Goal: Transaction & Acquisition: Purchase product/service

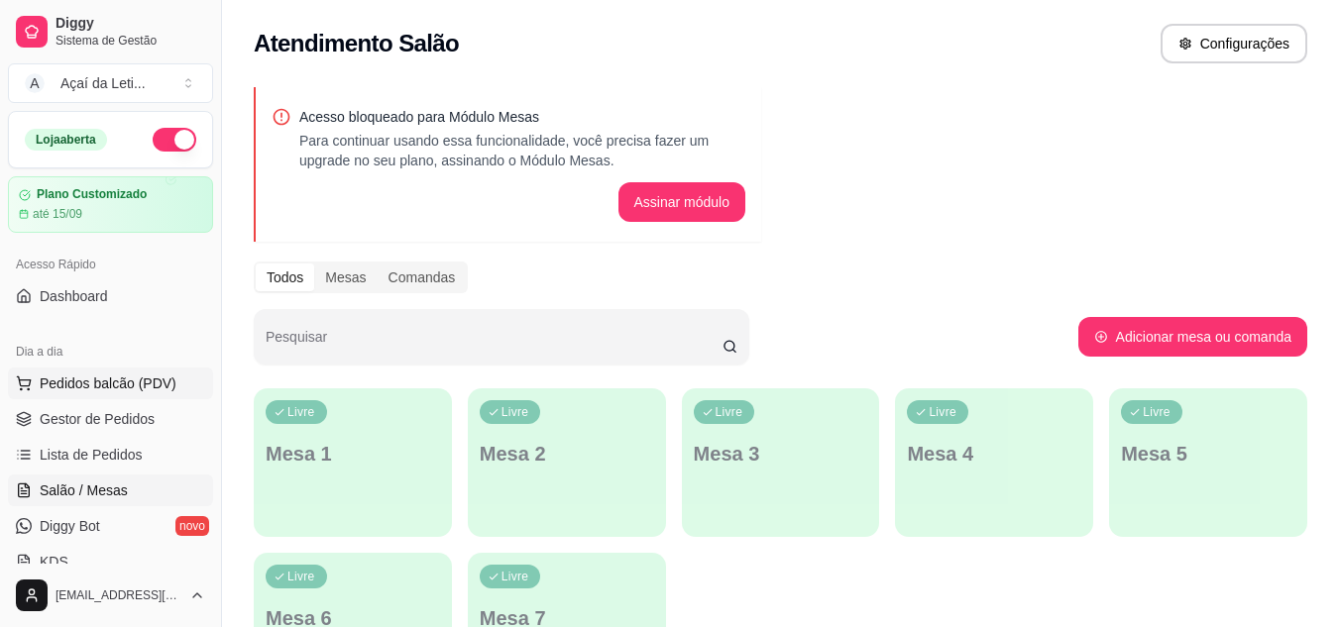
click at [110, 380] on span "Pedidos balcão (PDV)" at bounding box center [108, 384] width 137 height 20
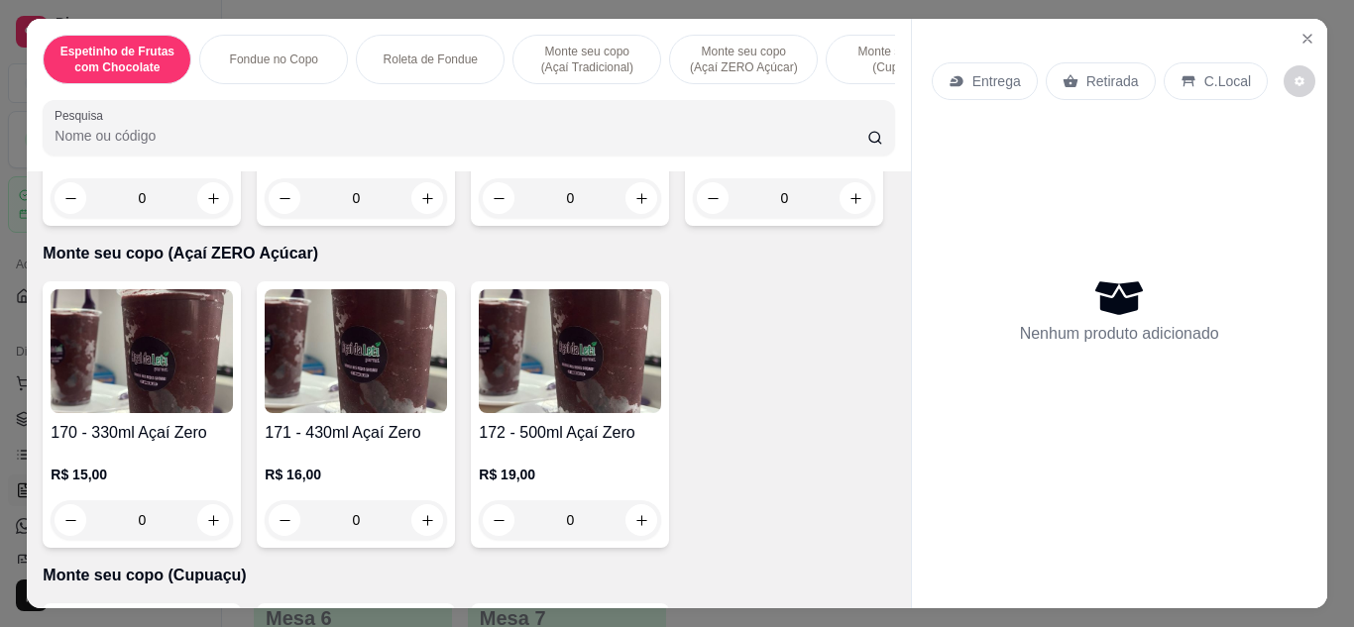
scroll to position [1782, 0]
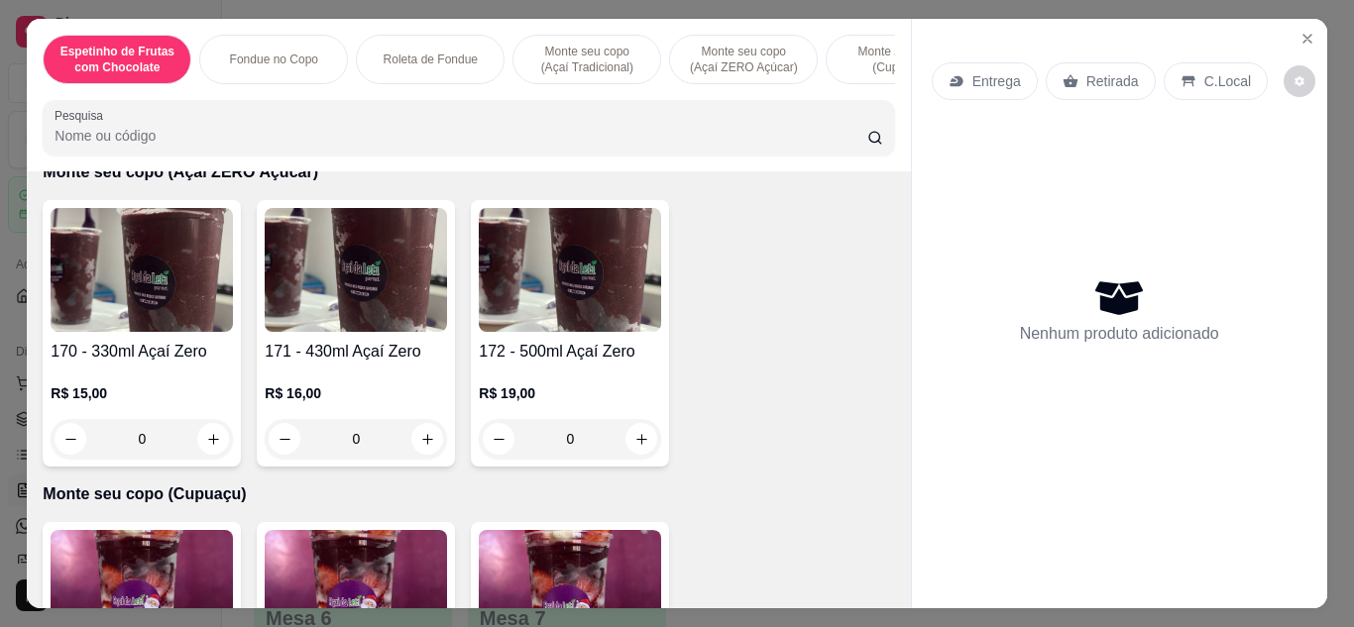
click at [347, 137] on div "R$ 13,00 0" at bounding box center [356, 89] width 182 height 95
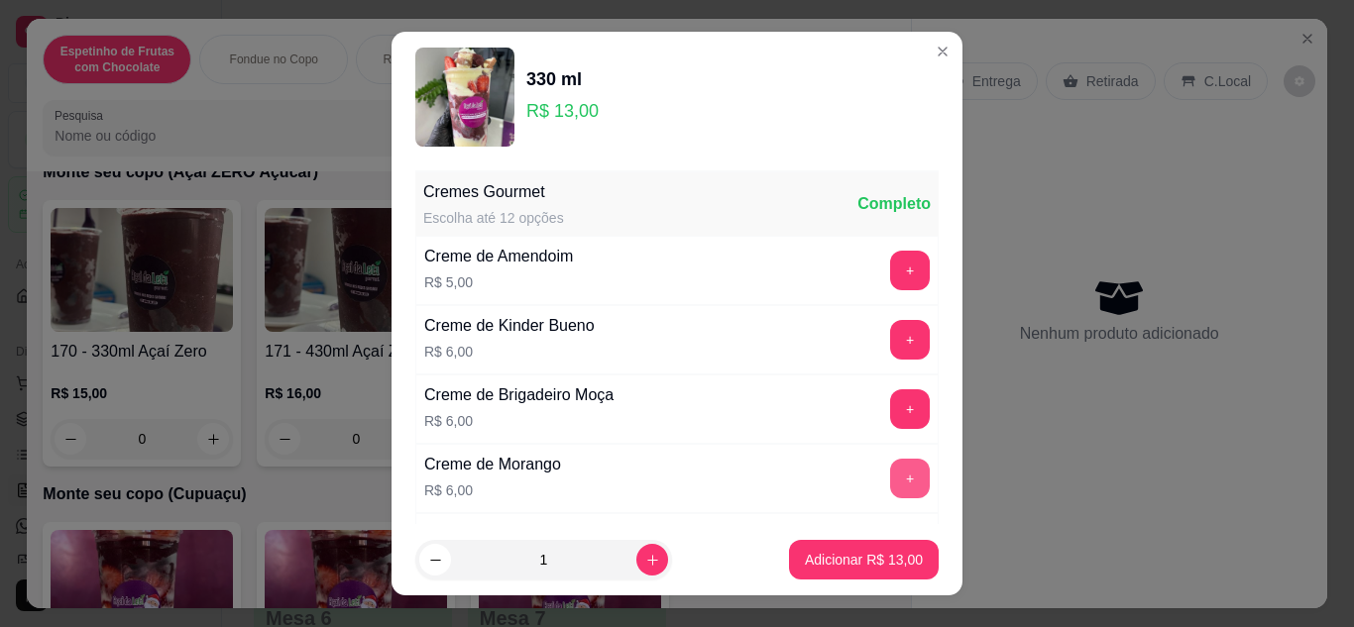
click at [890, 466] on button "+" at bounding box center [910, 479] width 40 height 40
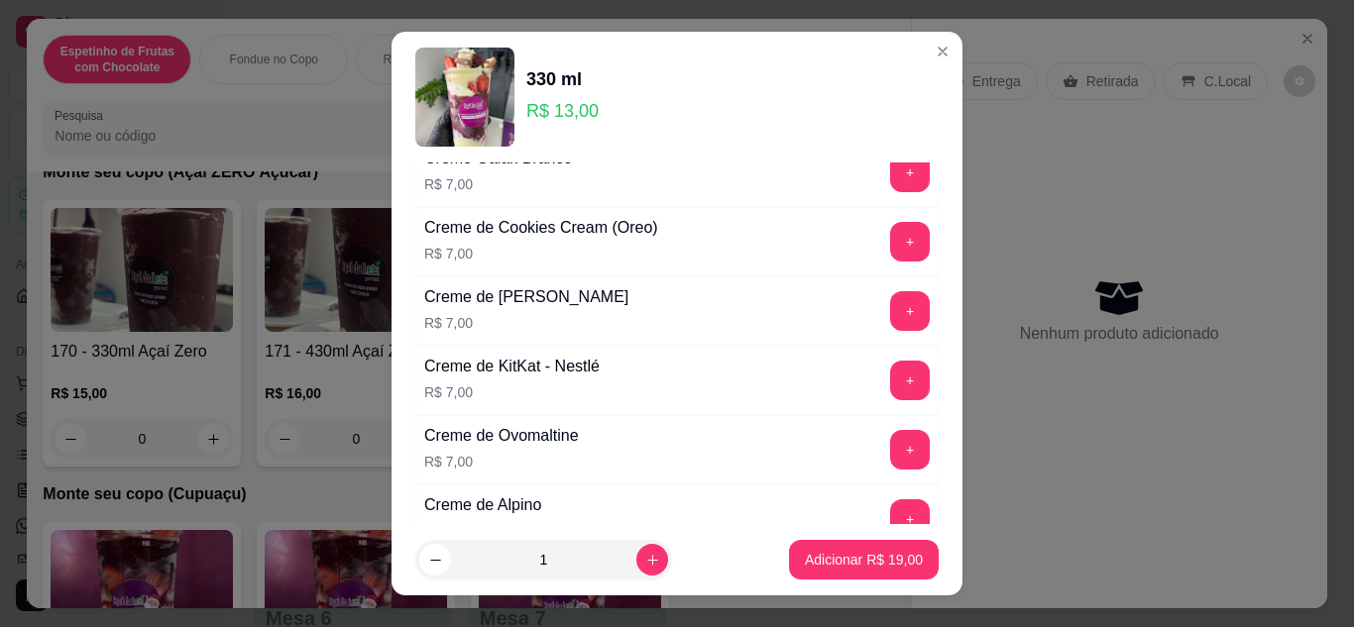
scroll to position [702, 0]
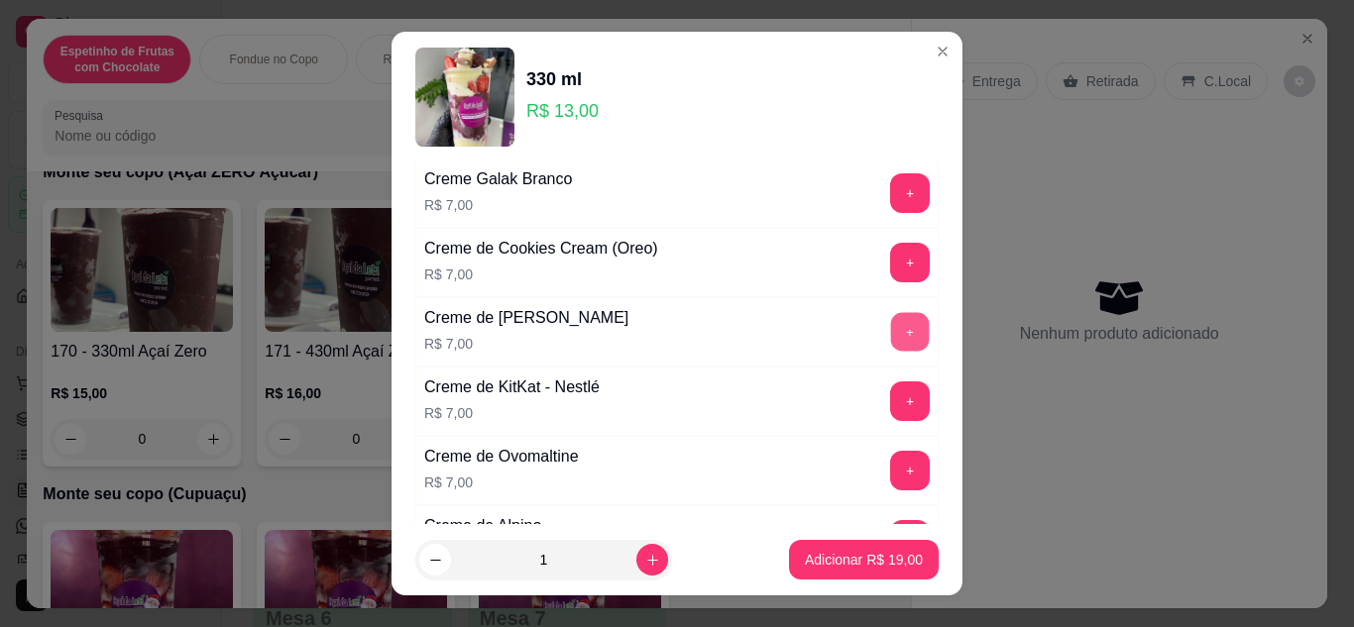
click at [891, 323] on button "+" at bounding box center [910, 331] width 39 height 39
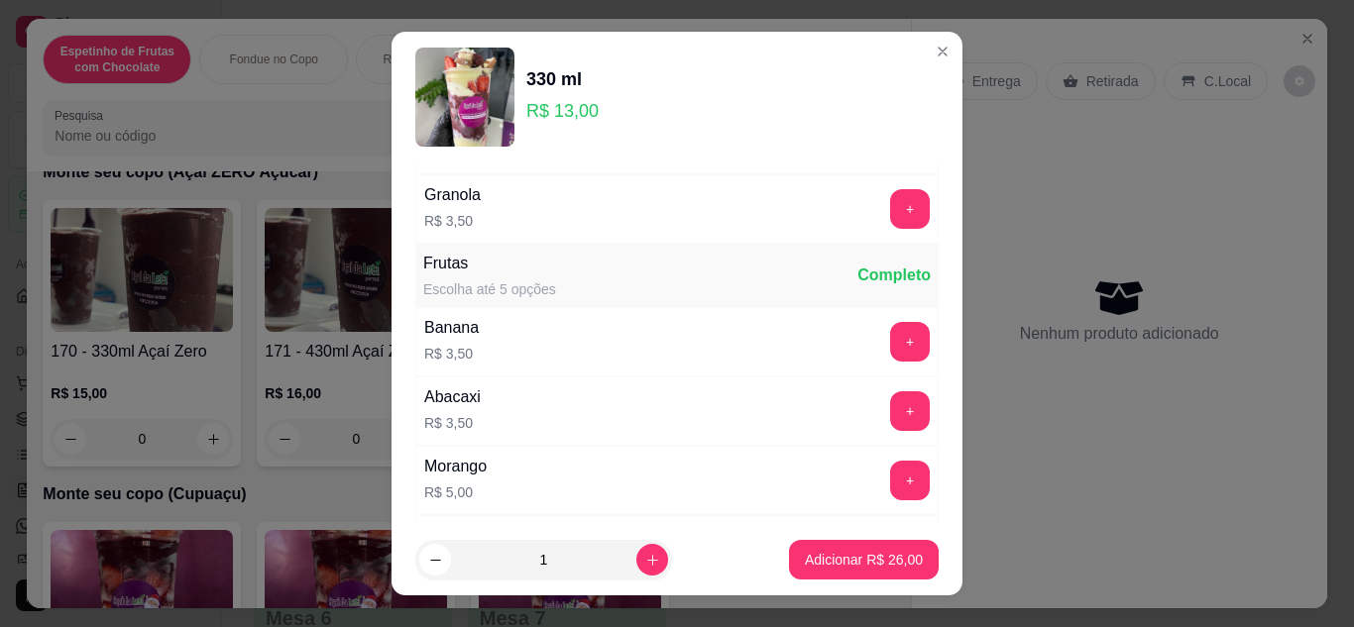
scroll to position [2303, 0]
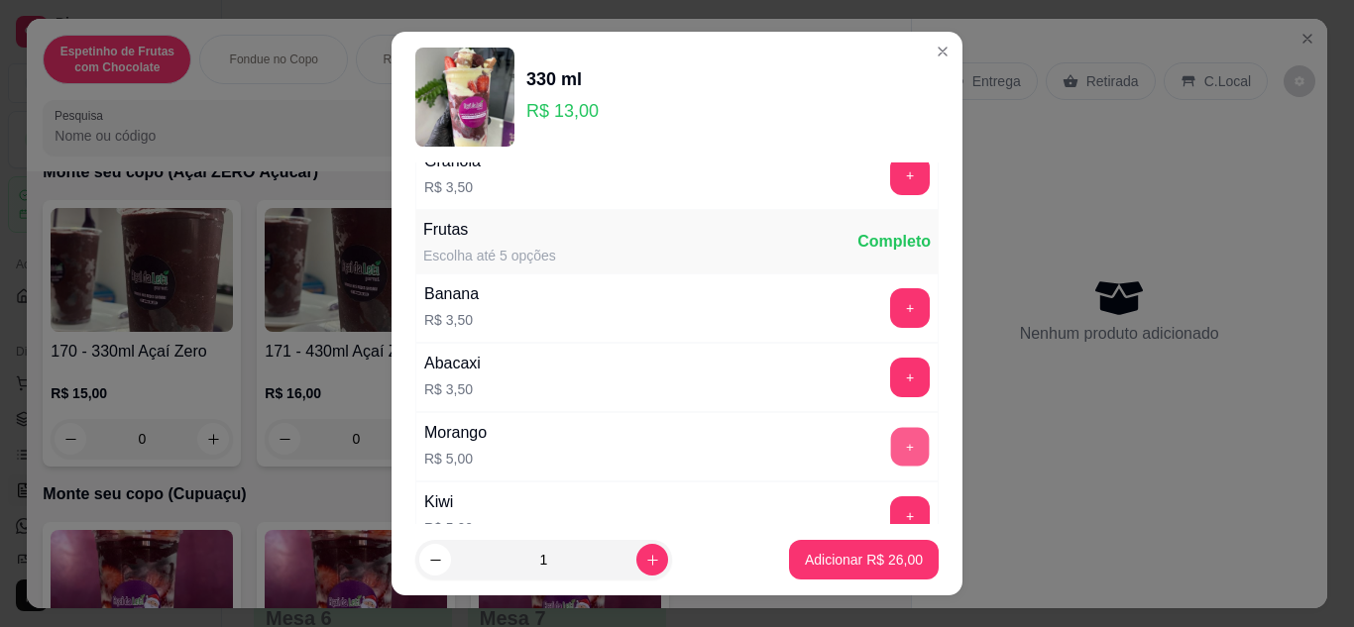
click at [891, 451] on button "+" at bounding box center [910, 446] width 39 height 39
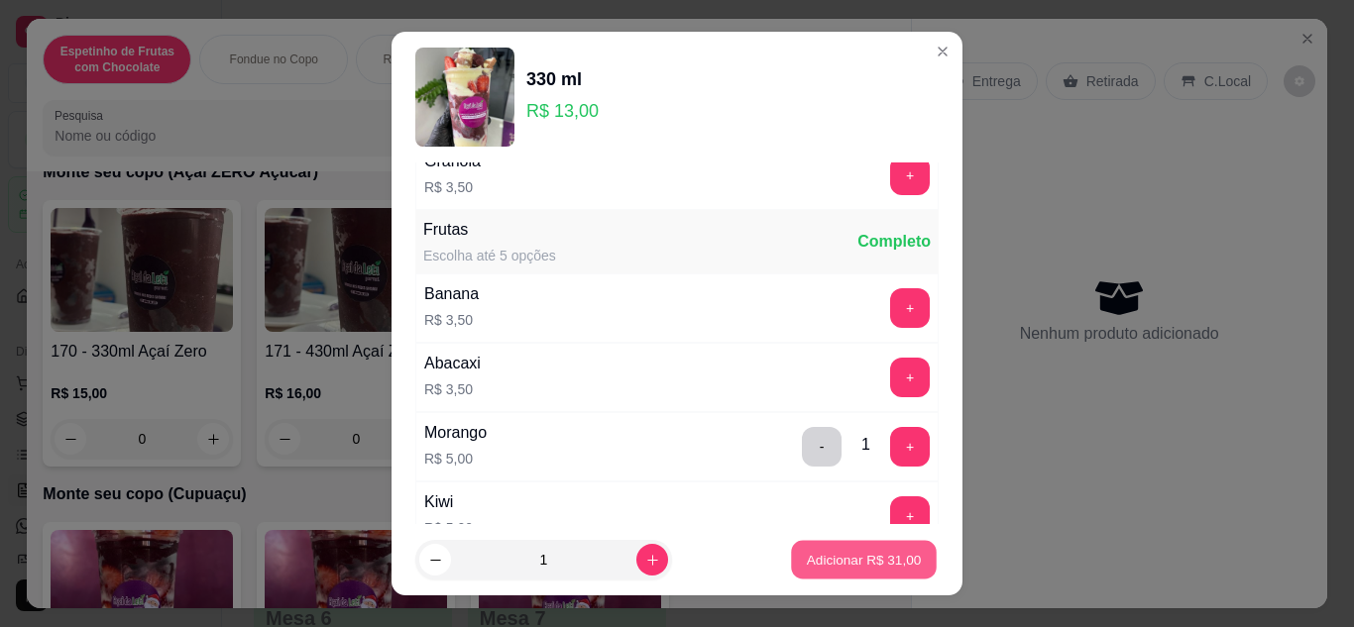
click at [828, 558] on p "Adicionar R$ 31,00" at bounding box center [864, 560] width 115 height 19
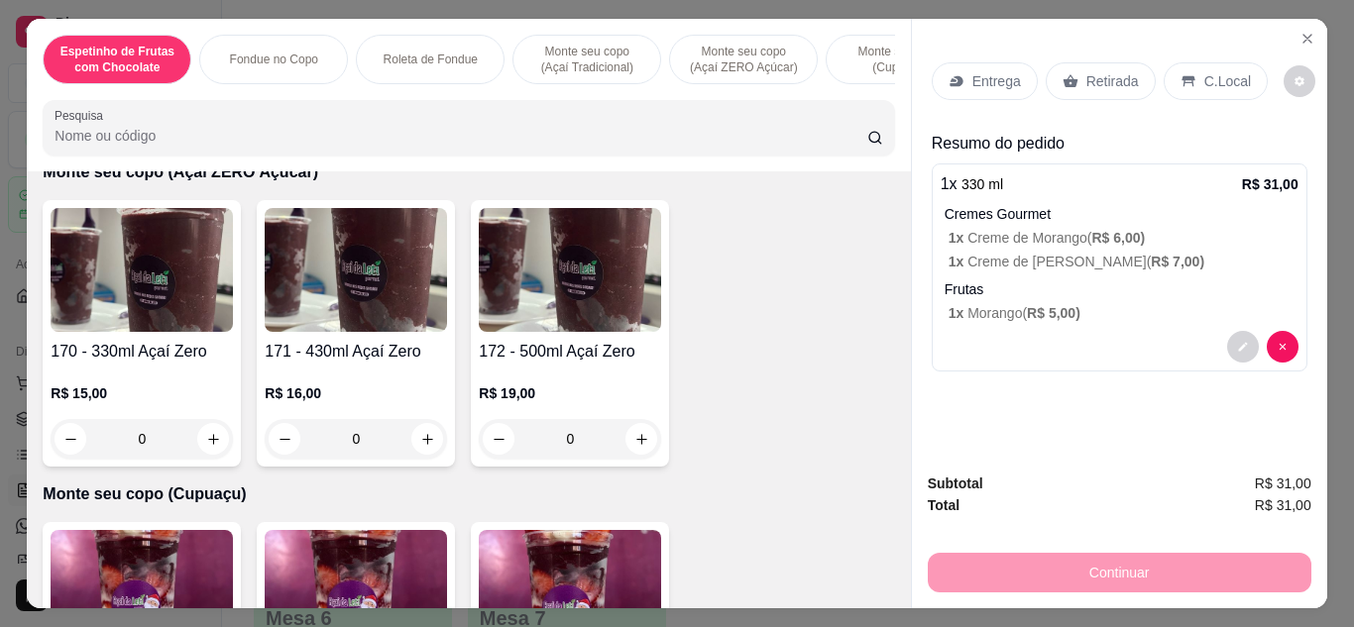
click at [414, 137] on div "0" at bounding box center [356, 117] width 182 height 40
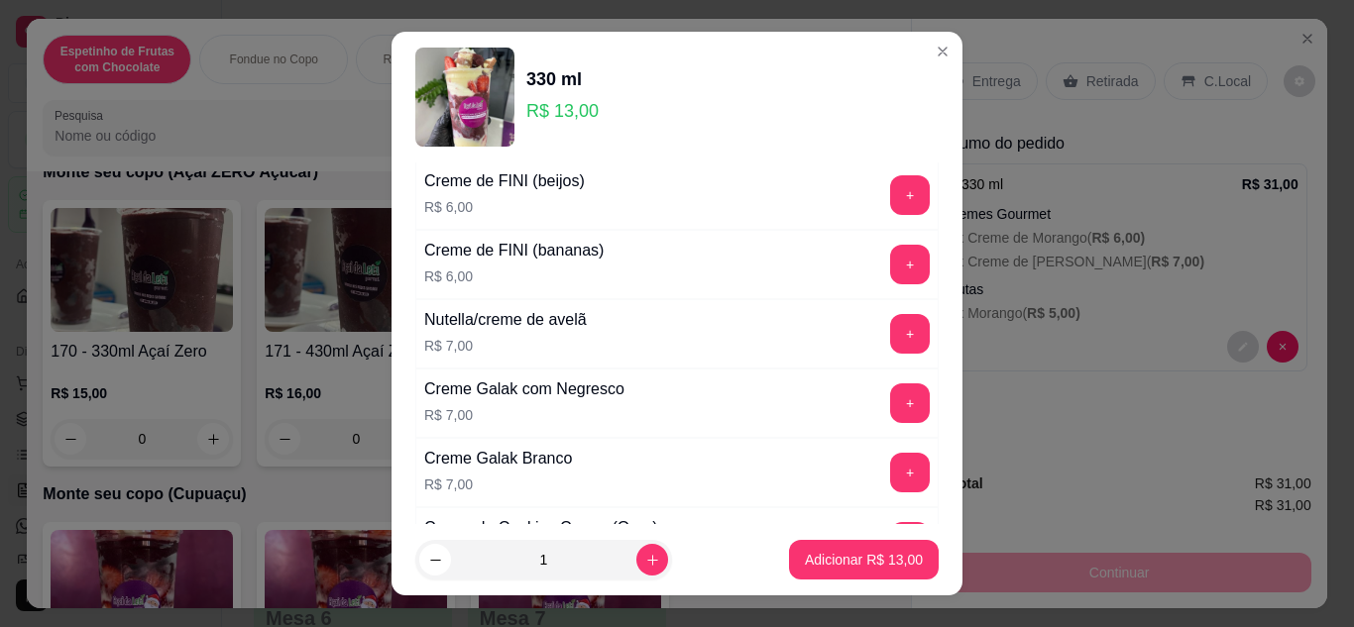
scroll to position [456, 0]
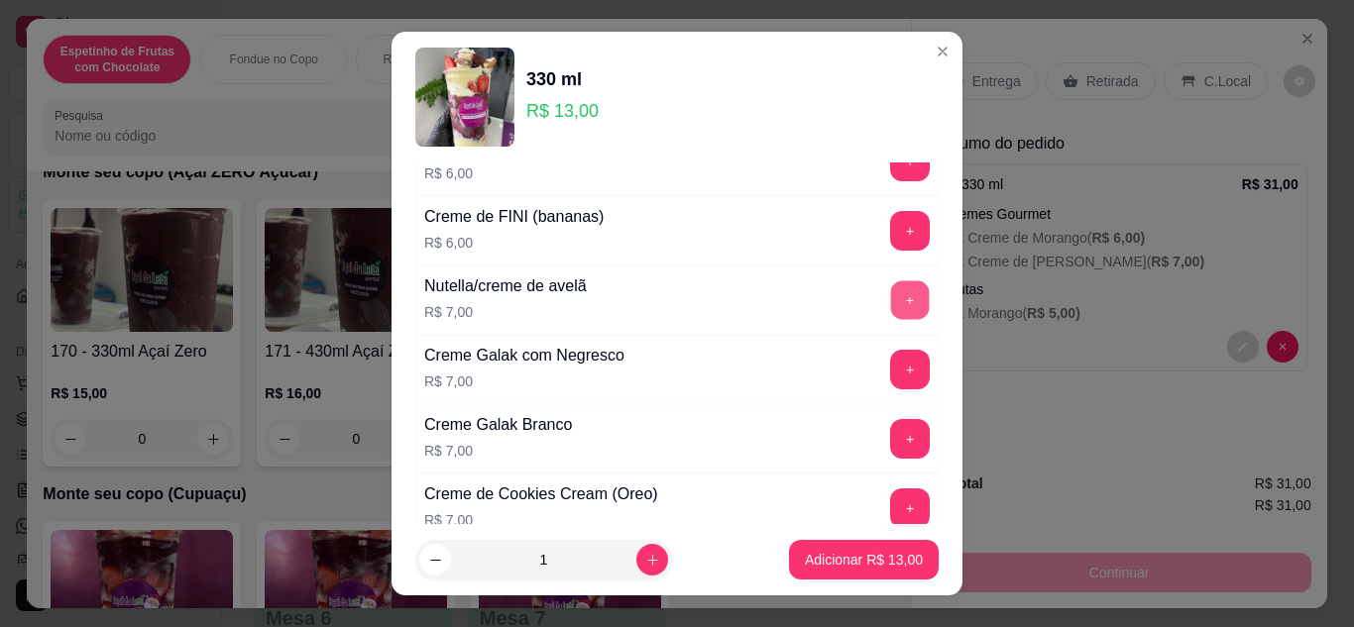
click at [891, 298] on button "+" at bounding box center [910, 299] width 39 height 39
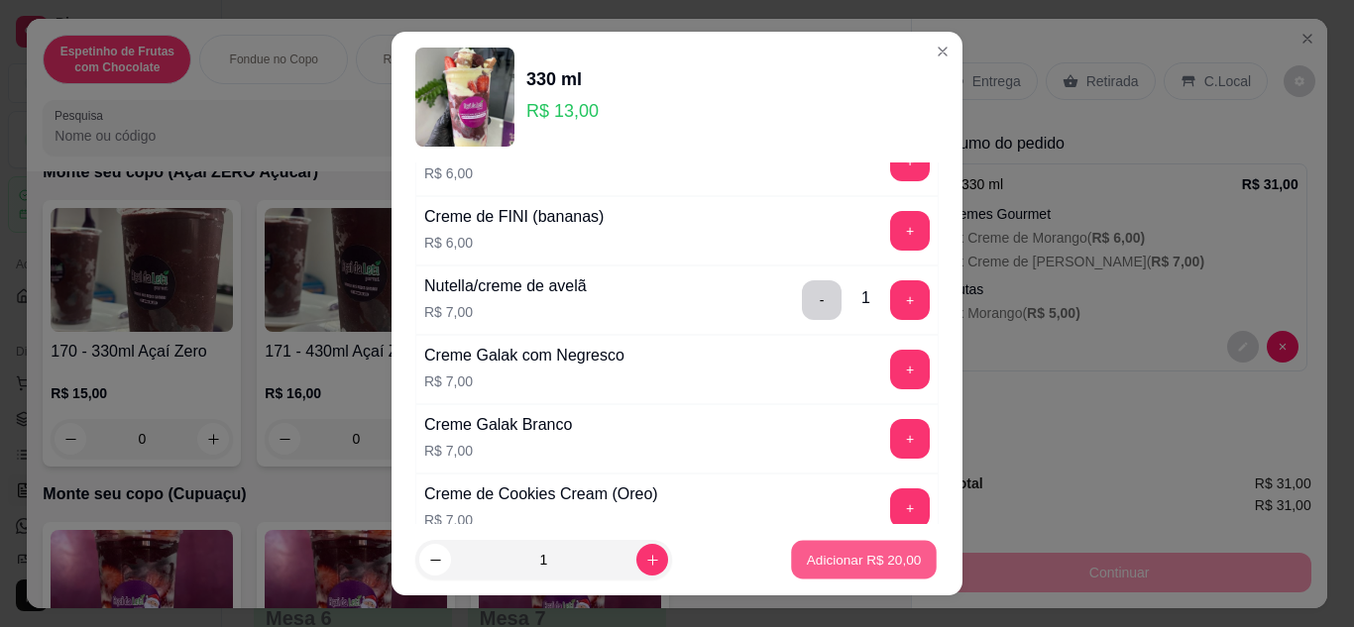
click at [837, 548] on button "Adicionar R$ 20,00" at bounding box center [864, 560] width 146 height 39
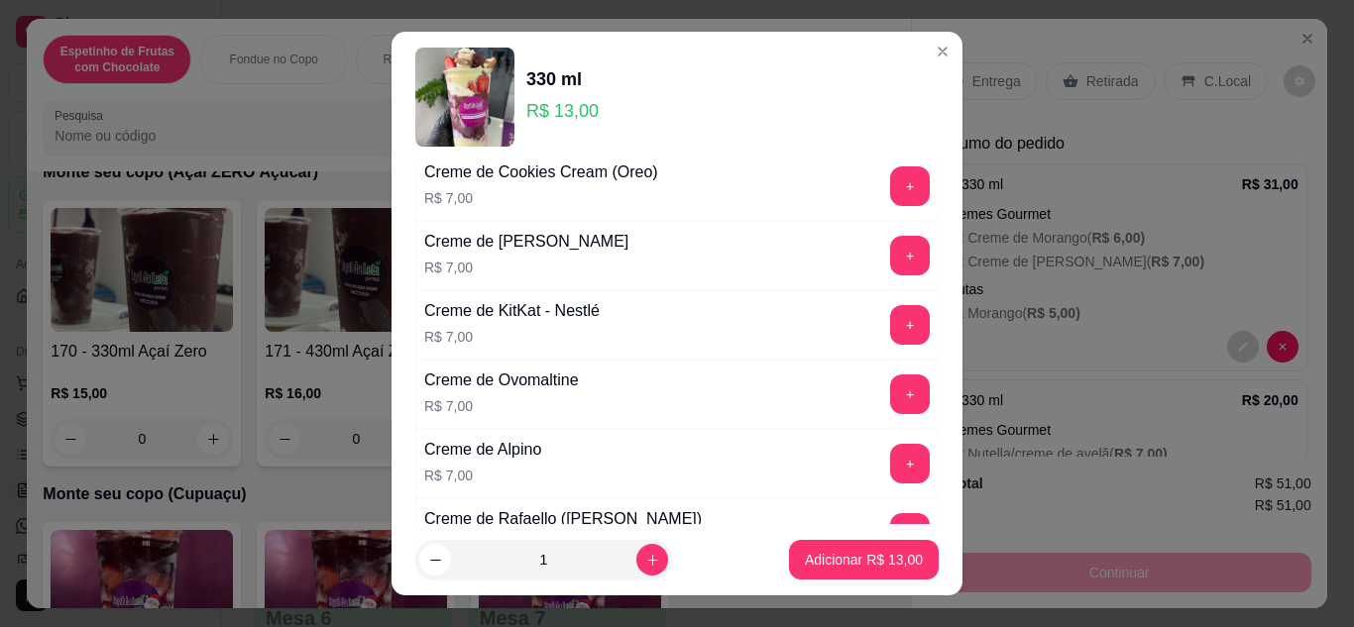
scroll to position [835, 0]
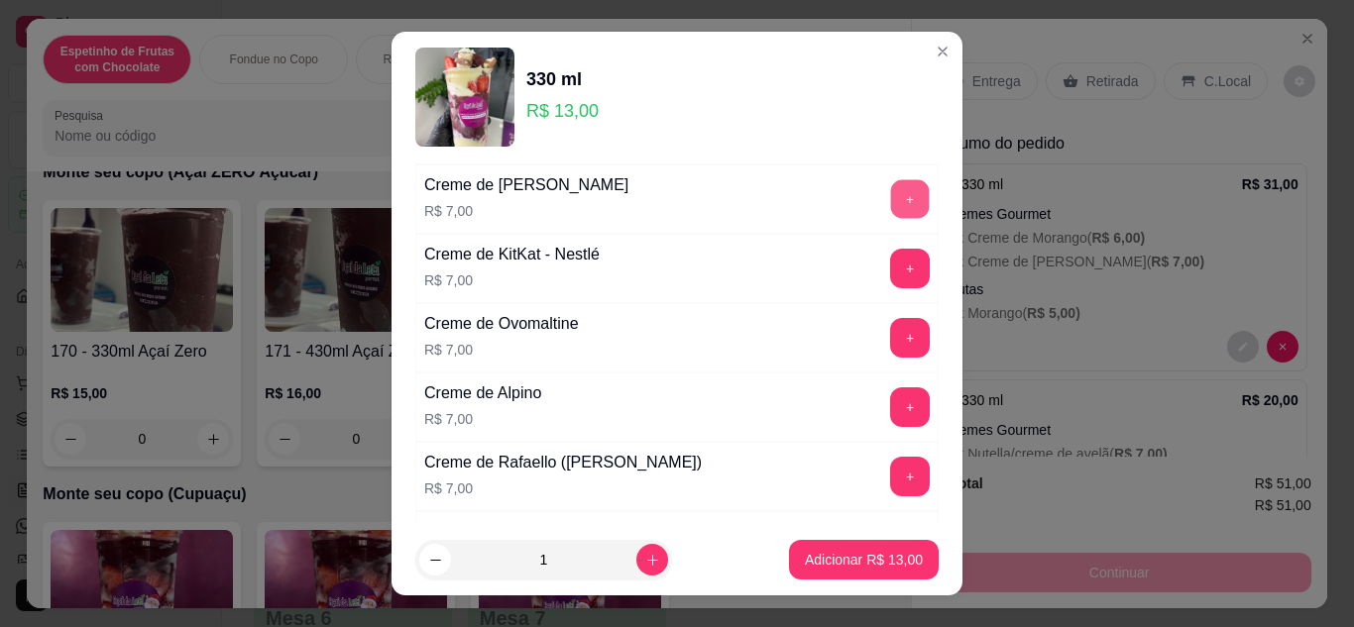
click at [891, 206] on button "+" at bounding box center [910, 198] width 39 height 39
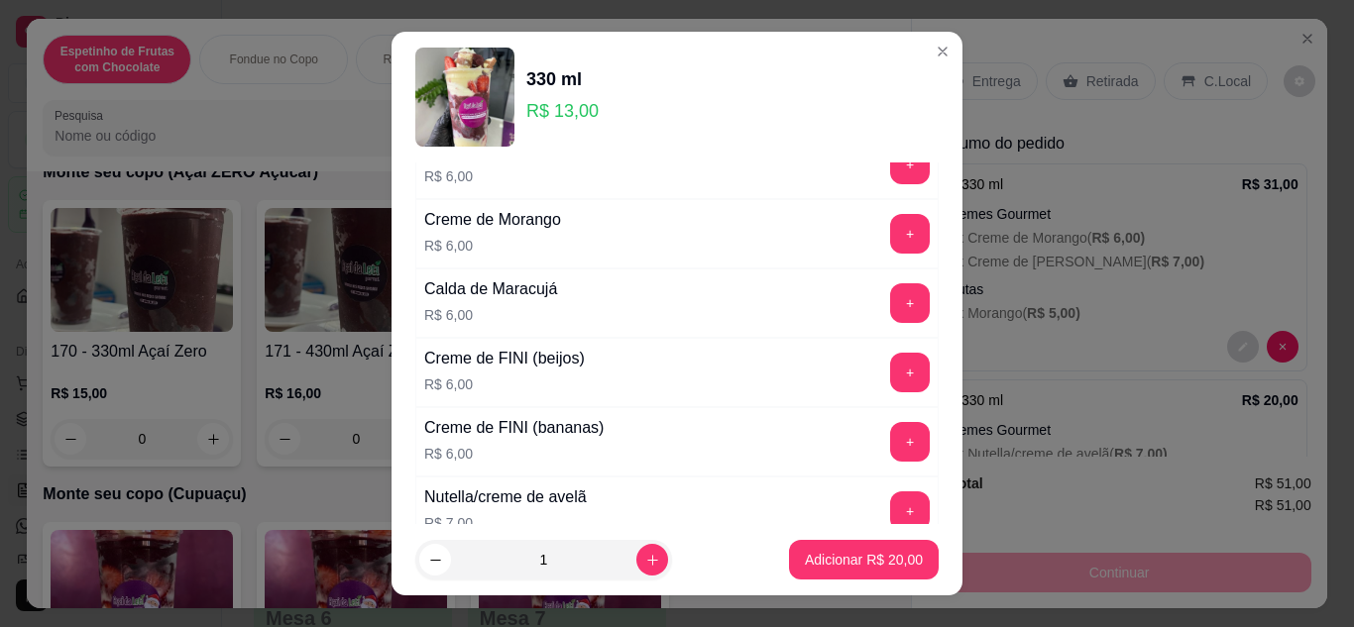
scroll to position [200, 0]
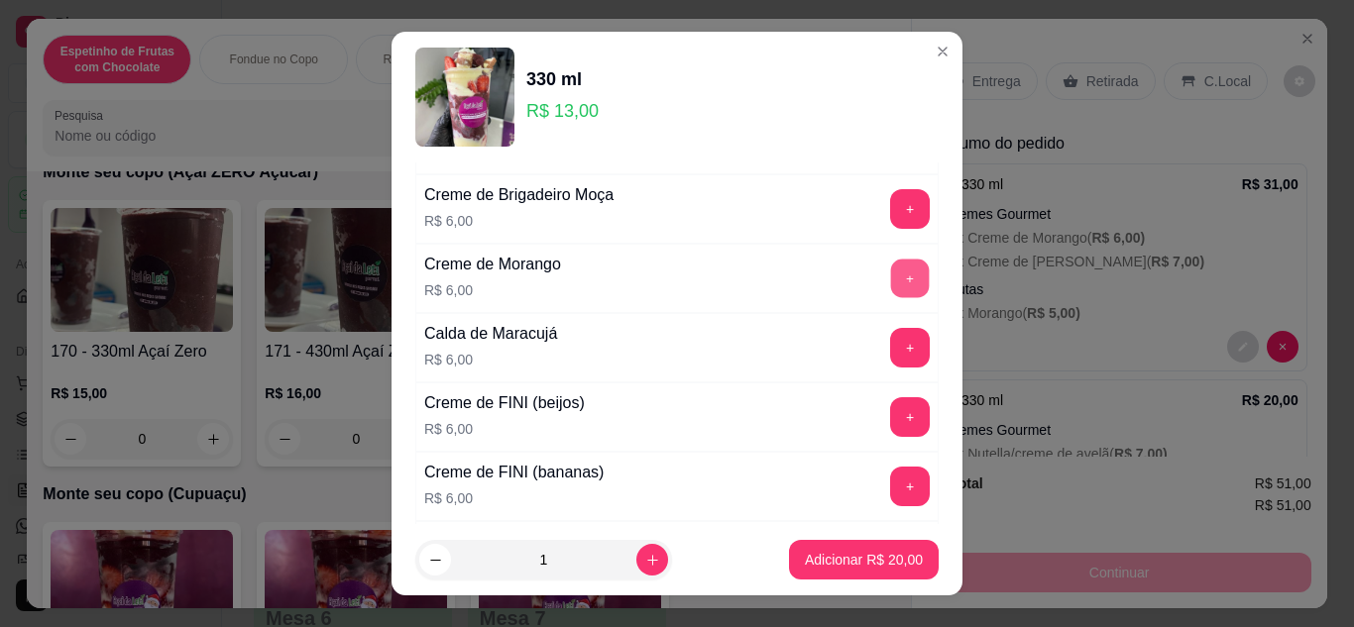
click at [891, 279] on button "+" at bounding box center [910, 278] width 39 height 39
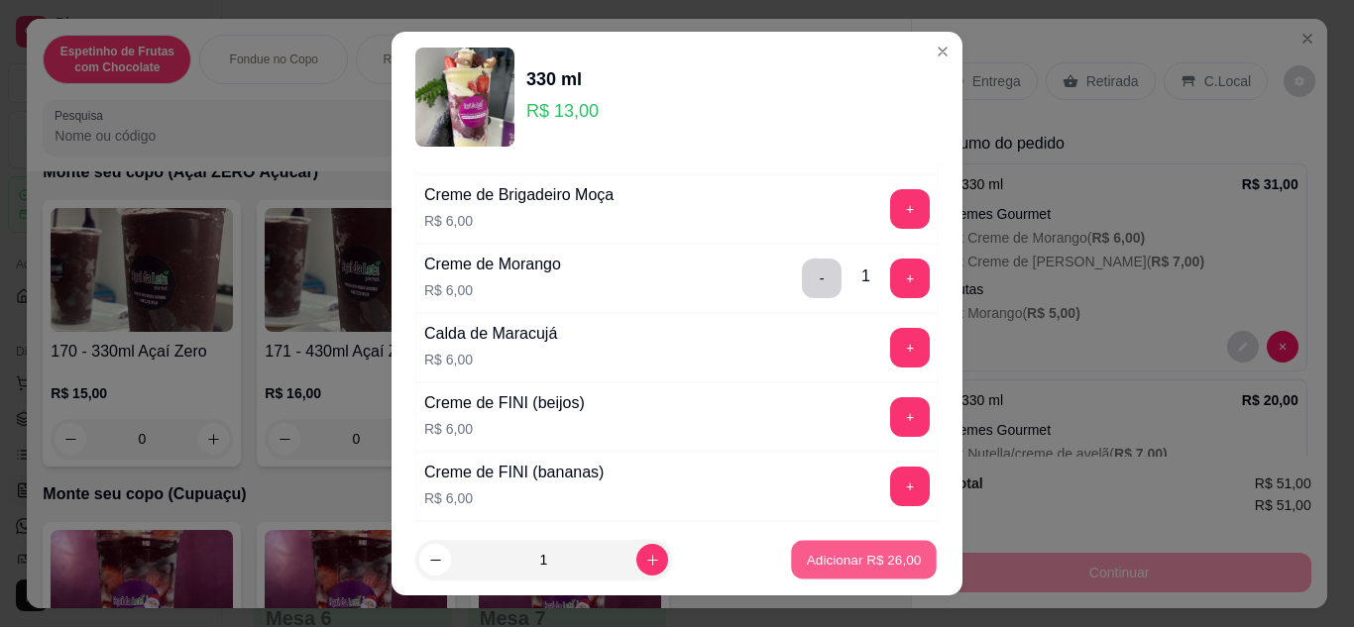
click at [826, 559] on p "Adicionar R$ 26,00" at bounding box center [864, 560] width 115 height 19
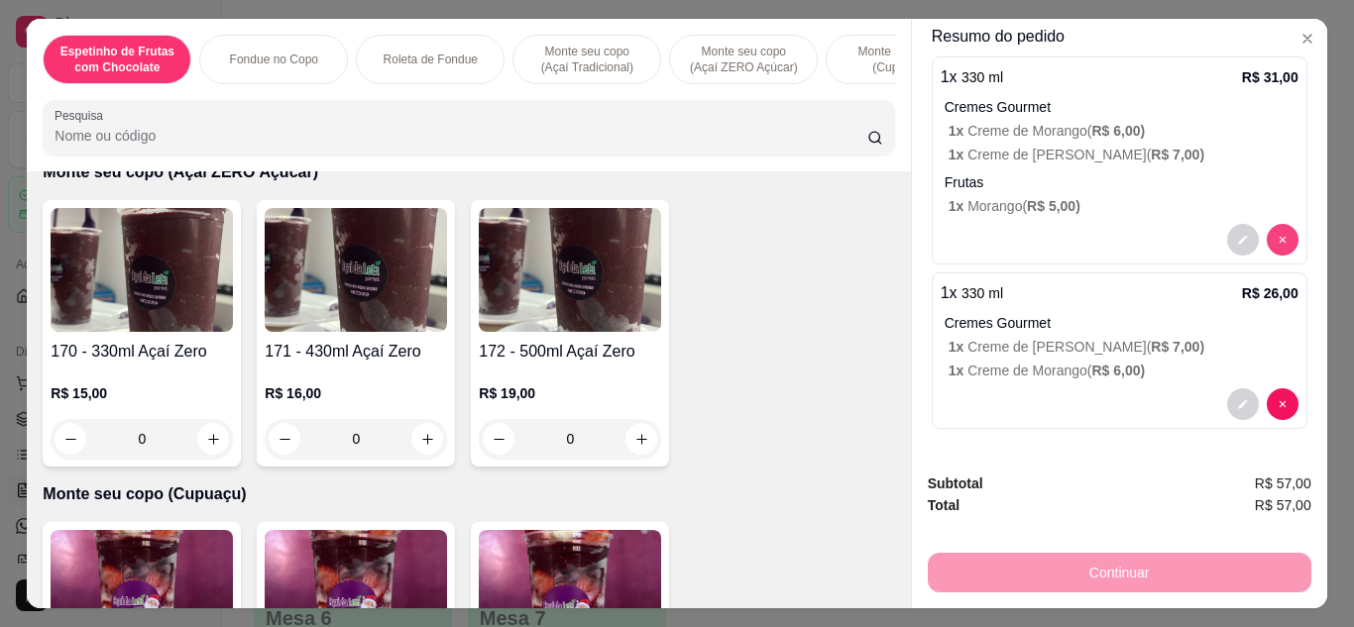
scroll to position [107, 0]
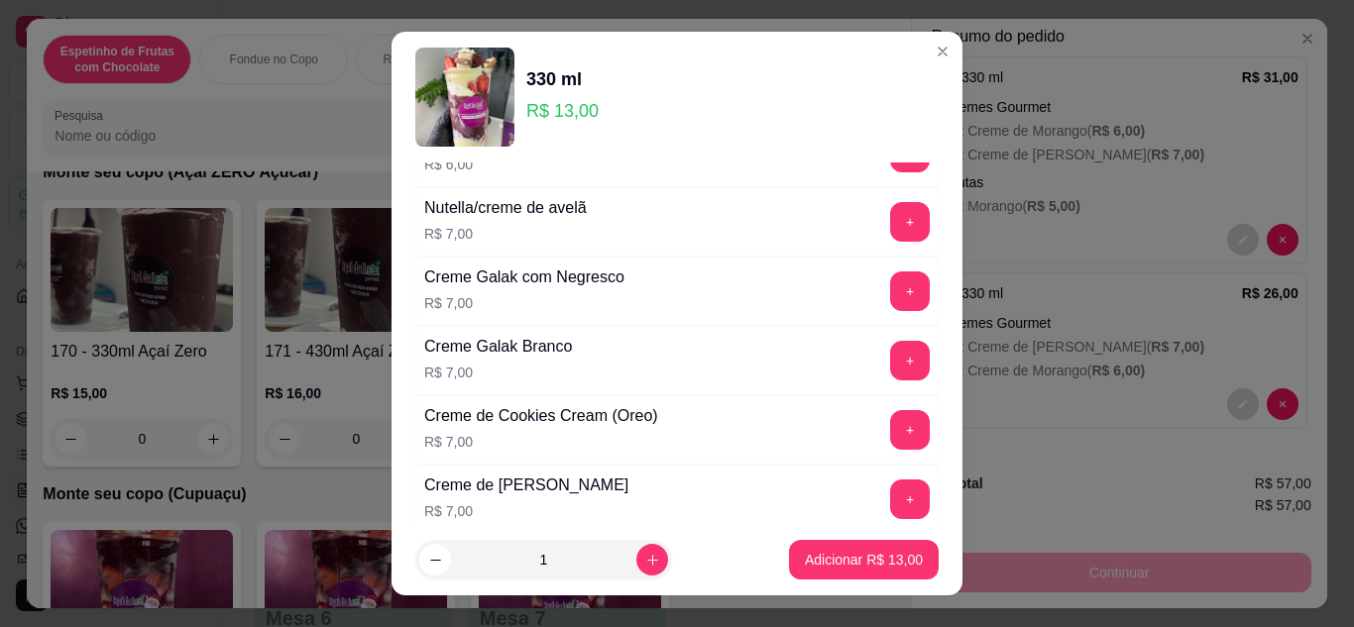
scroll to position [545, 0]
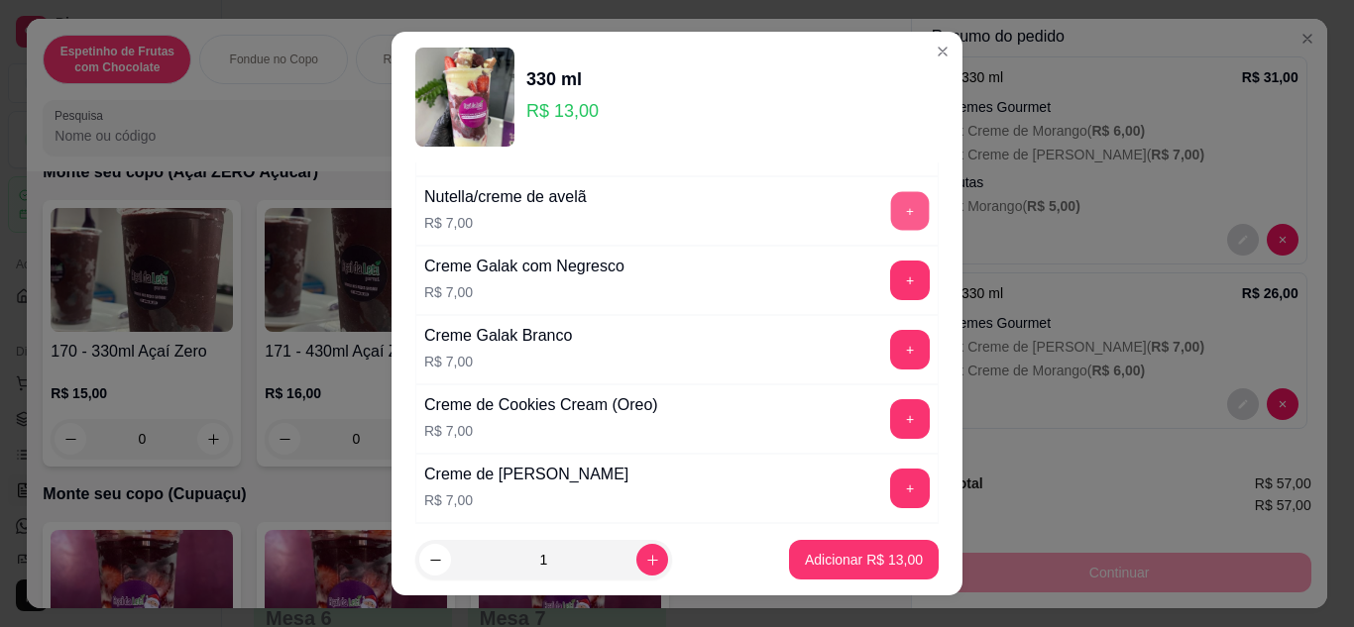
click at [891, 206] on button "+" at bounding box center [910, 210] width 39 height 39
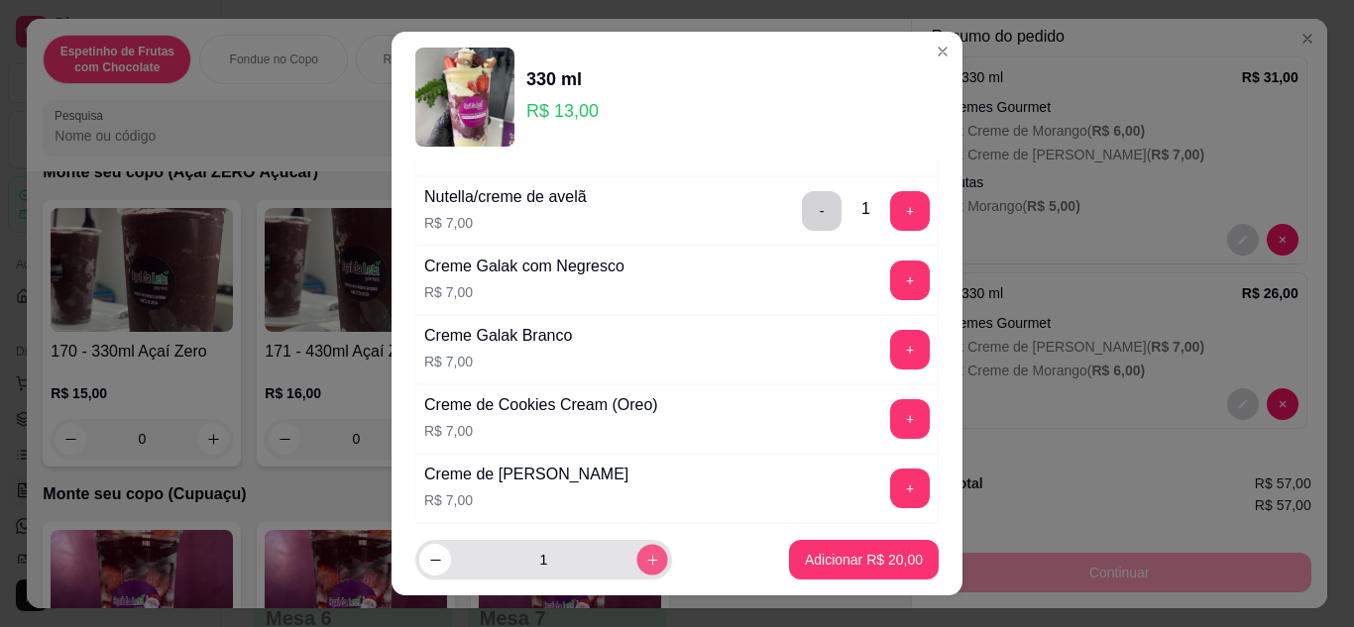
click at [645, 555] on icon "increase-product-quantity" at bounding box center [652, 560] width 15 height 15
type input "2"
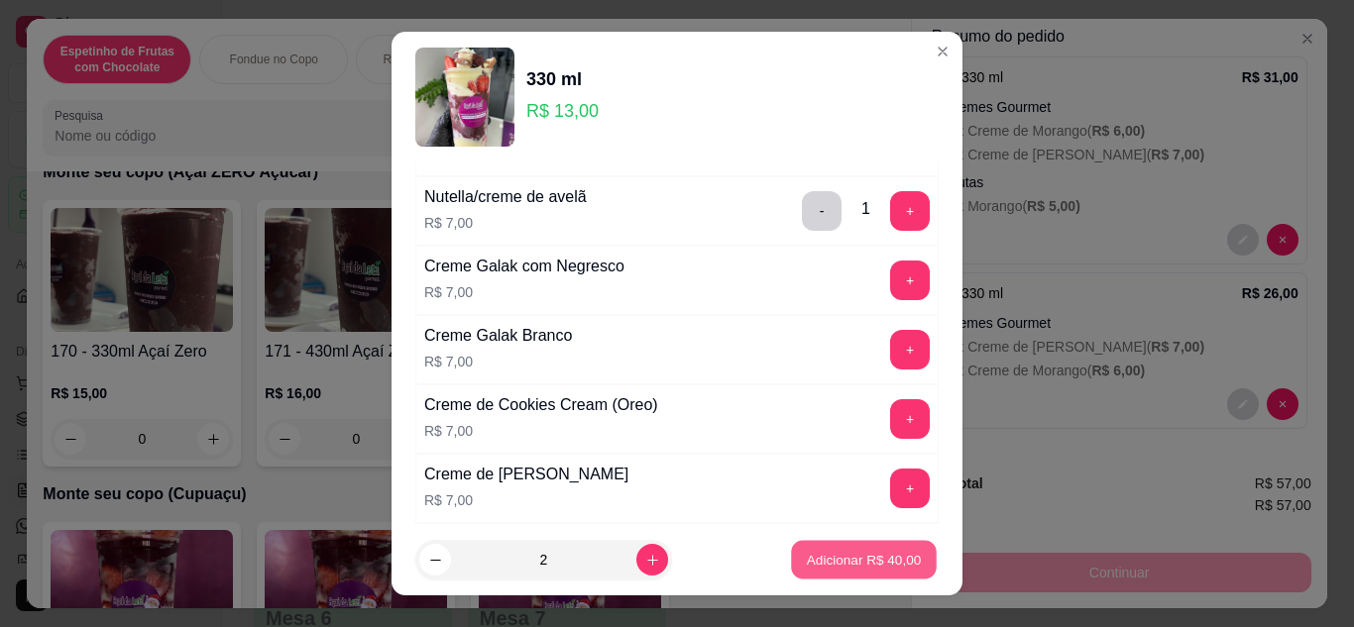
click at [807, 559] on p "Adicionar R$ 40,00" at bounding box center [864, 560] width 115 height 19
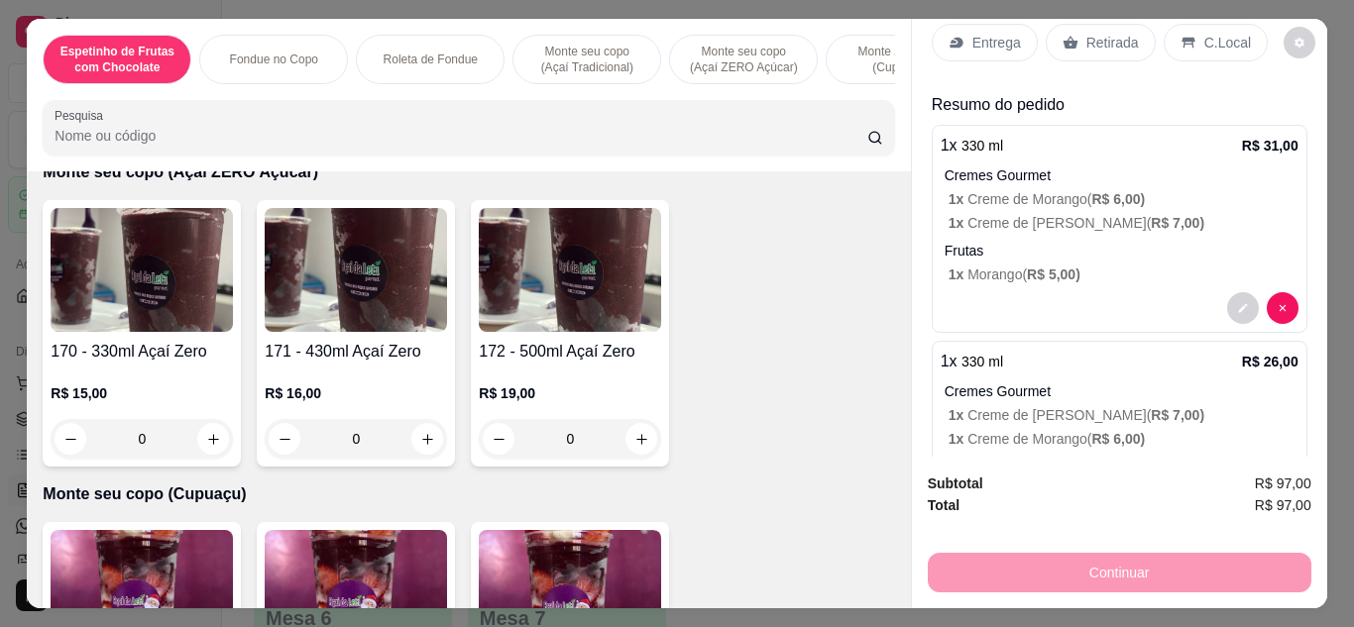
scroll to position [0, 0]
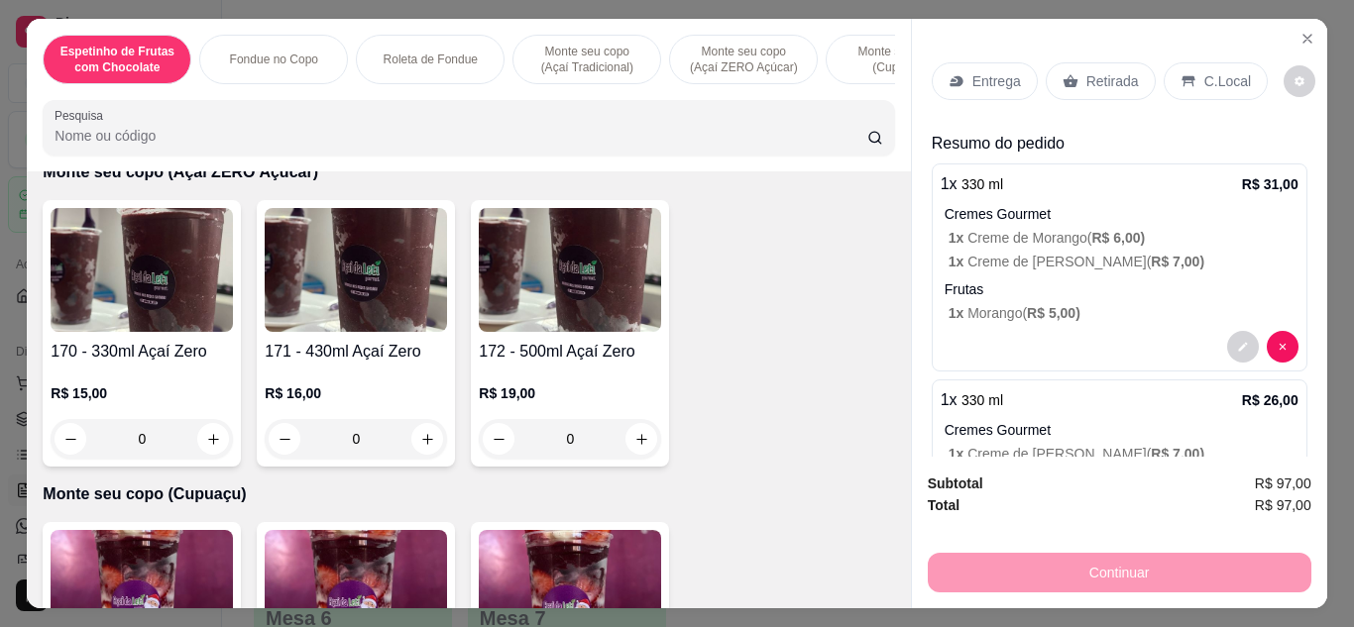
click at [992, 71] on p "Entrega" at bounding box center [996, 81] width 49 height 20
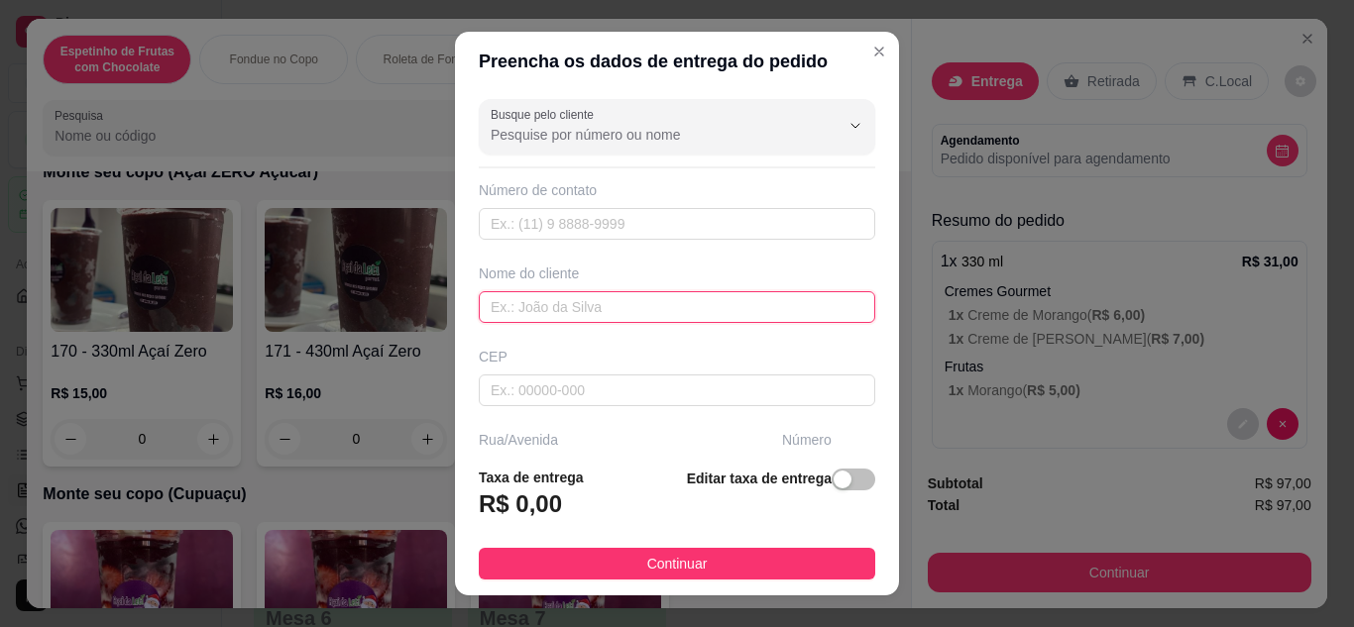
click at [531, 297] on input "text" at bounding box center [677, 307] width 396 height 32
type input "Ofélia"
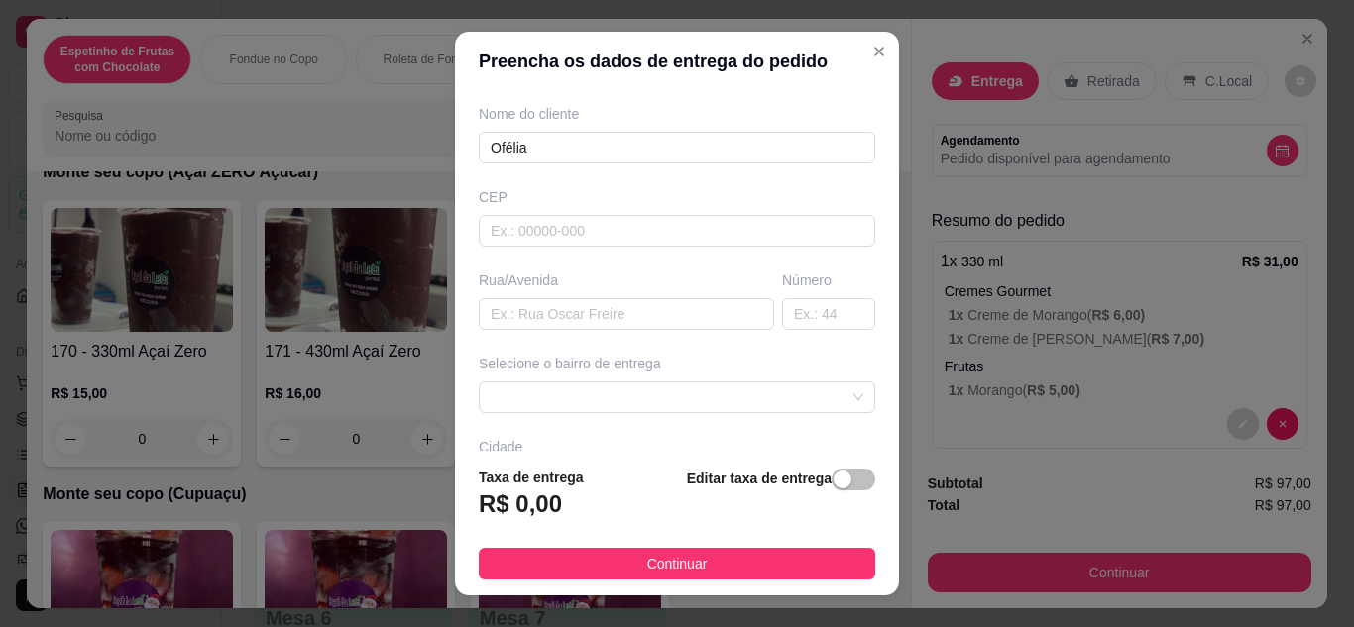
scroll to position [184, 0]
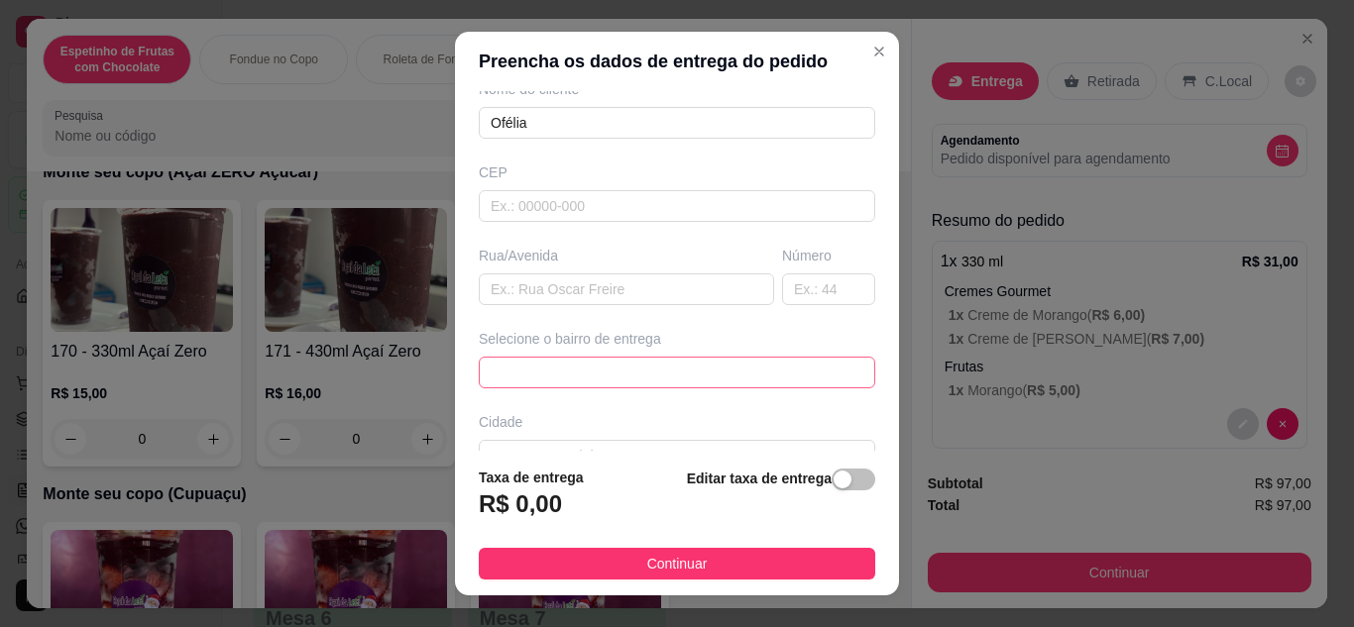
click at [530, 373] on span at bounding box center [677, 373] width 373 height 30
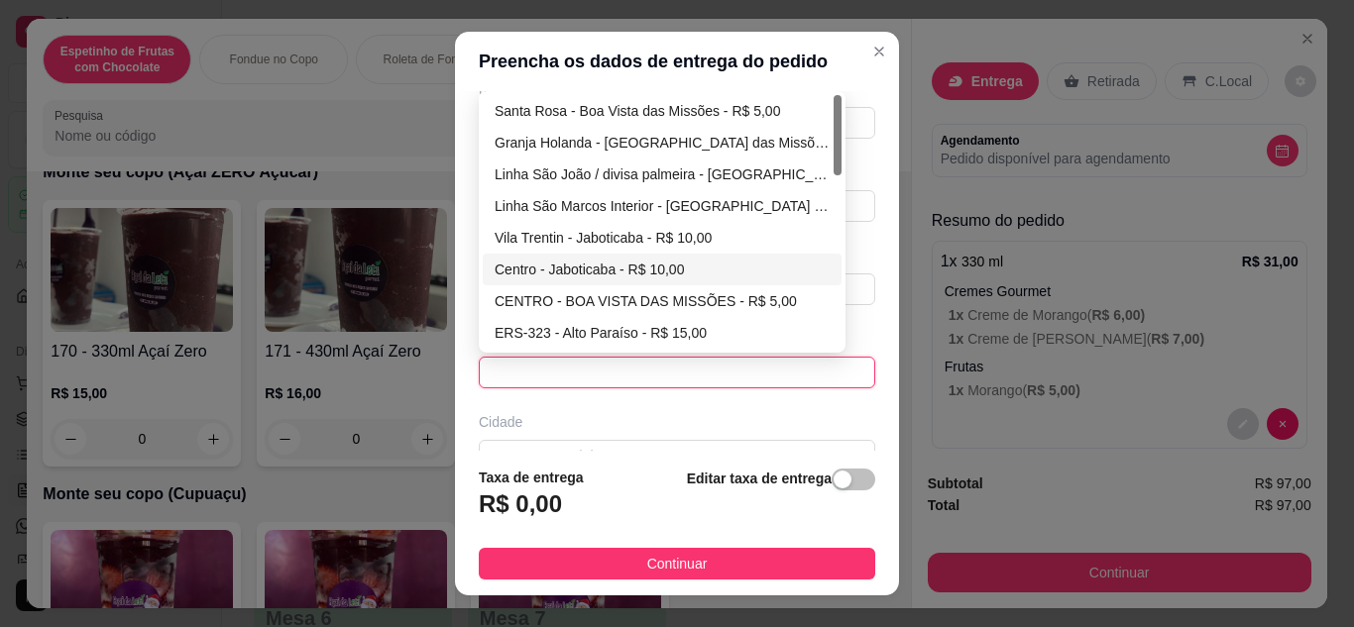
click at [544, 267] on div "Centro - Jaboticaba - R$ 10,00" at bounding box center [662, 270] width 335 height 22
type input "Jaboticaba"
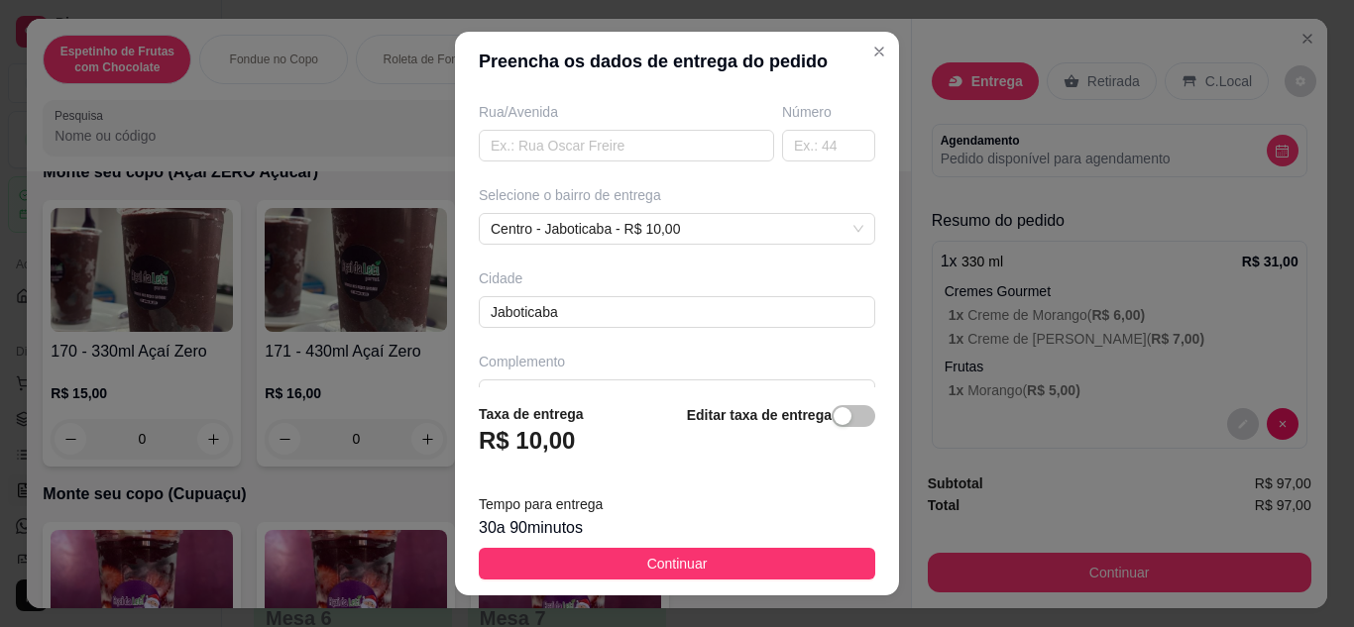
scroll to position [371, 0]
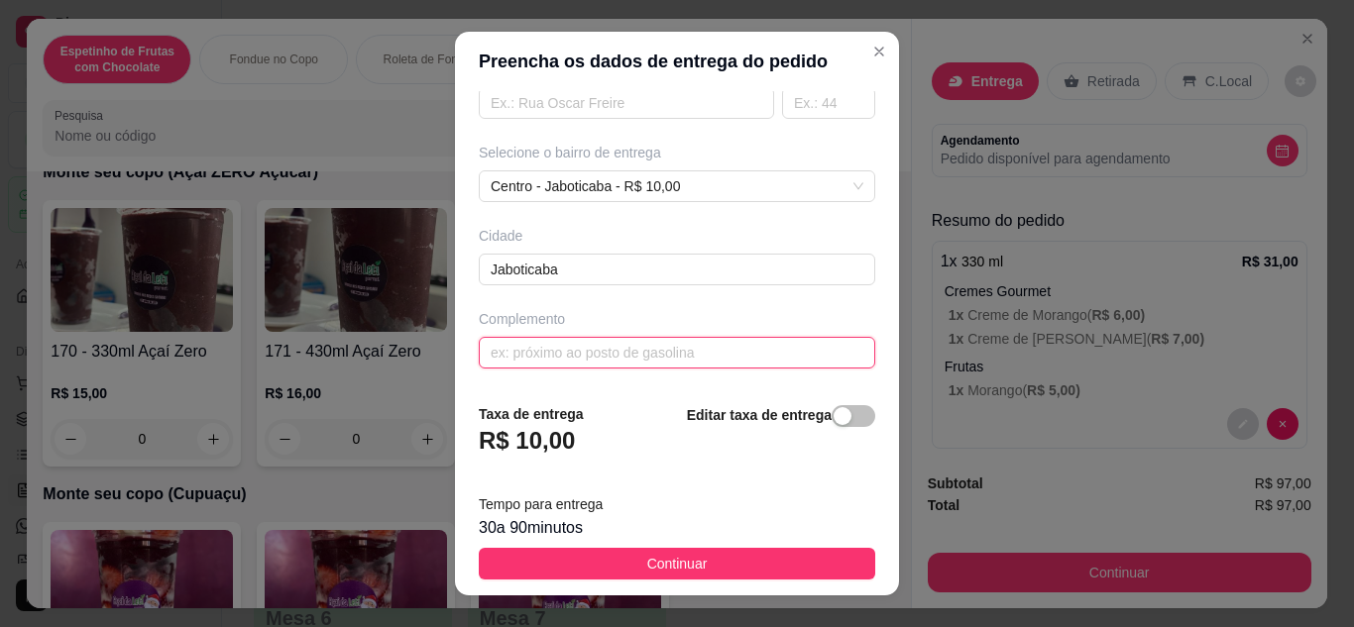
click at [549, 354] on input "text" at bounding box center [677, 353] width 396 height 32
type input "Na mary, phul"
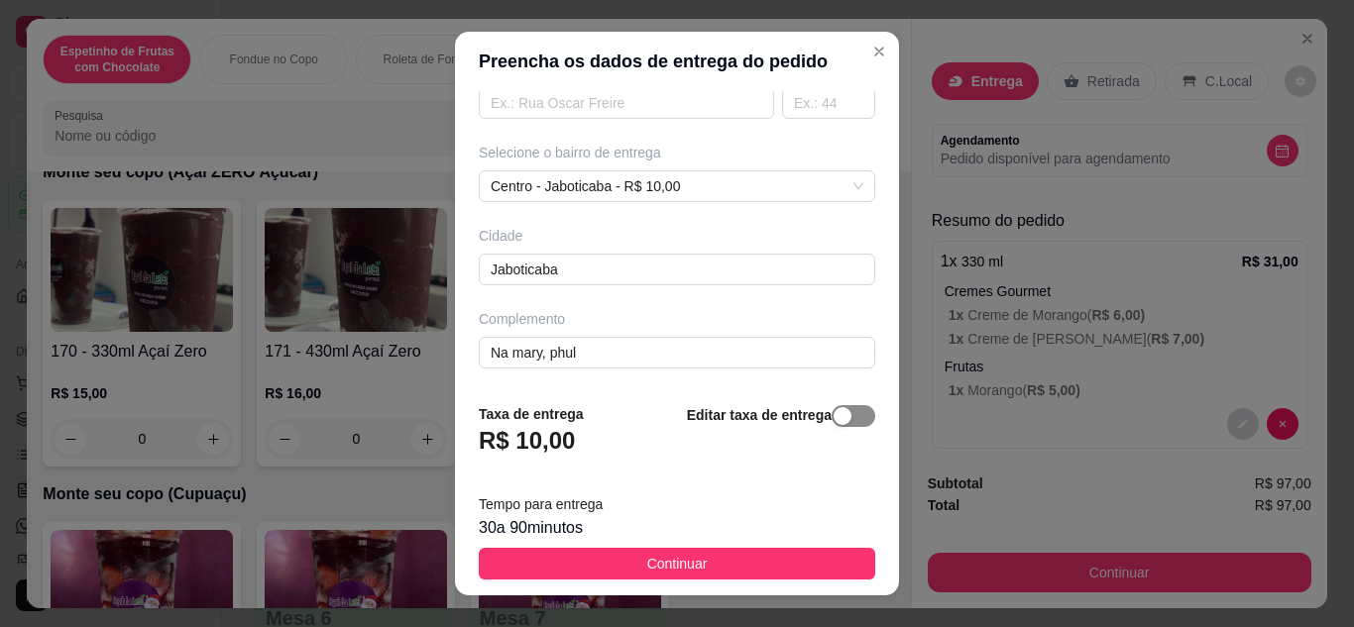
click at [839, 421] on span "button" at bounding box center [854, 416] width 44 height 22
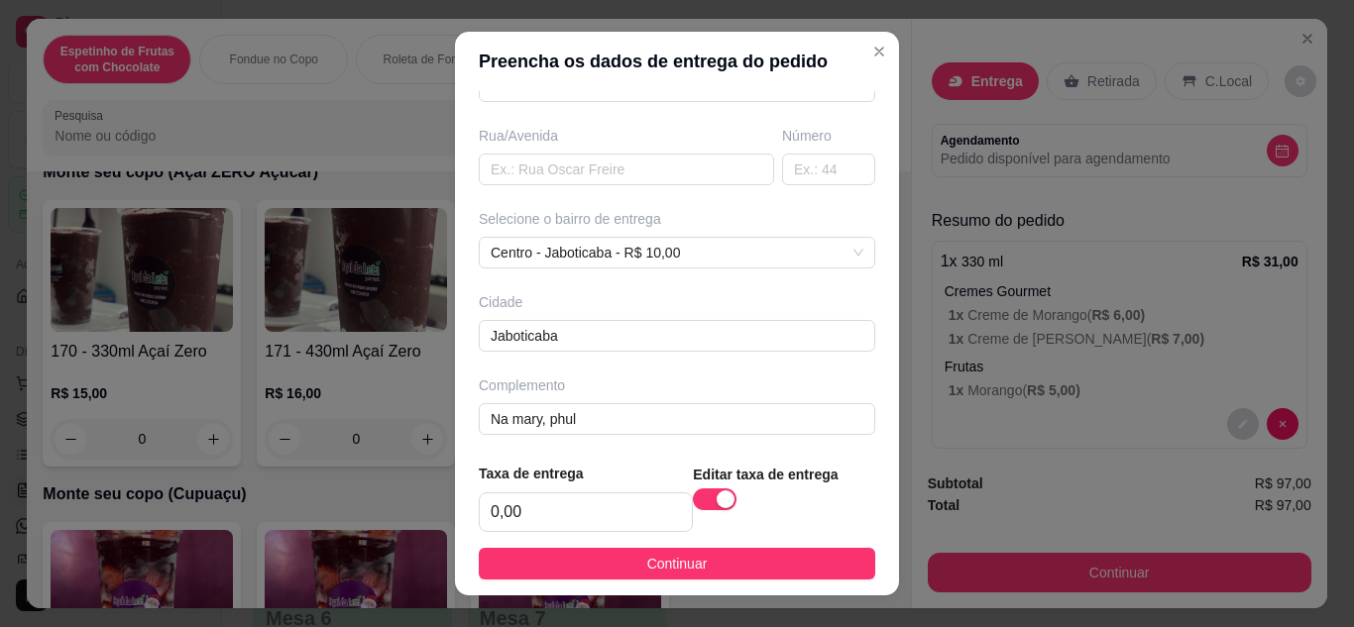
scroll to position [311, 0]
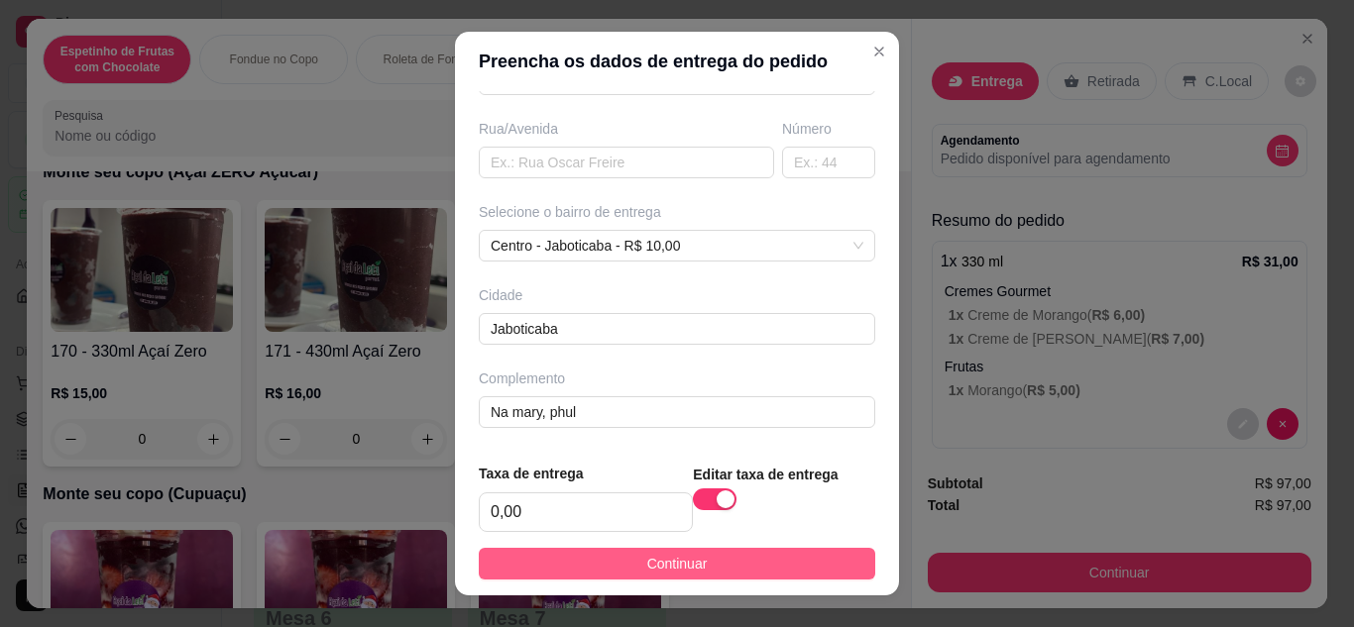
click at [769, 576] on button "Continuar" at bounding box center [677, 564] width 396 height 32
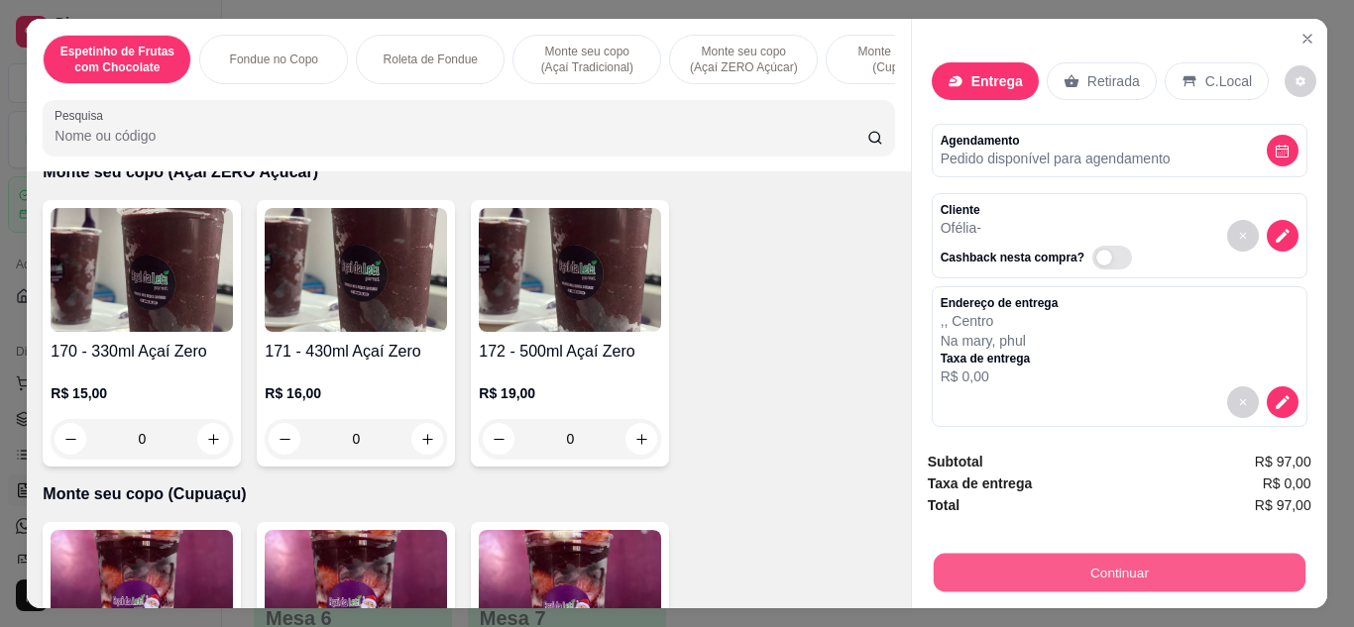
click at [1139, 576] on button "Continuar" at bounding box center [1119, 573] width 372 height 39
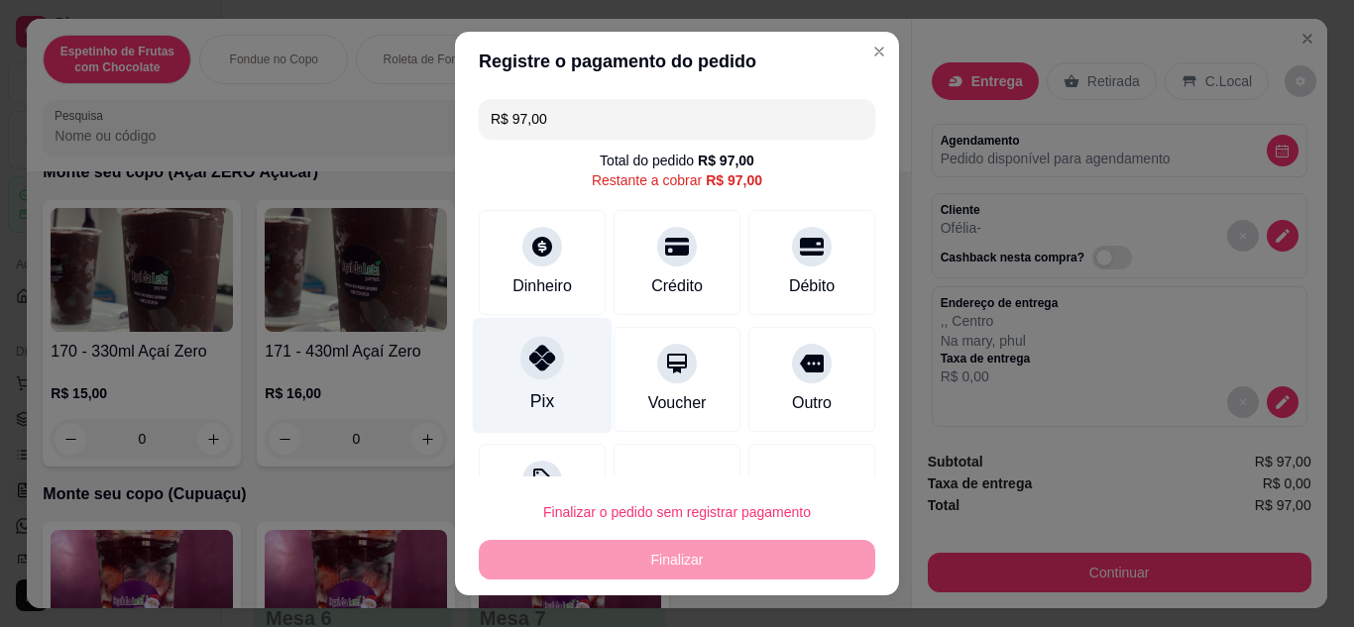
click at [541, 364] on icon at bounding box center [542, 358] width 26 height 26
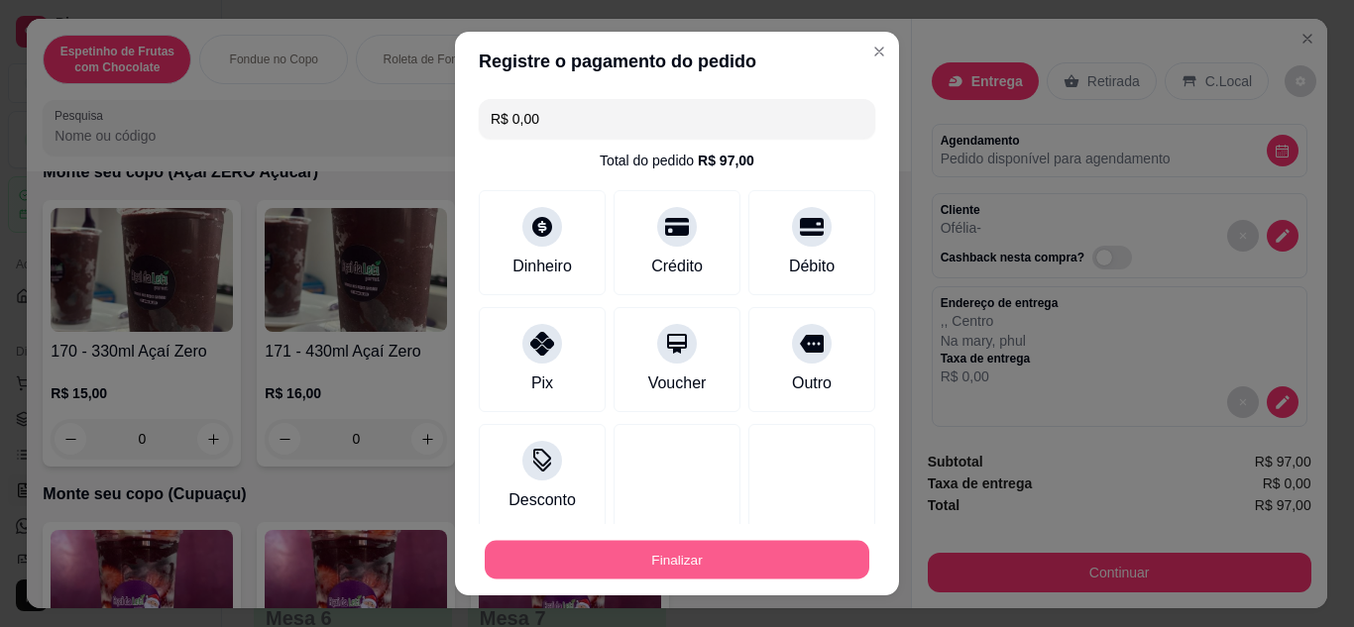
click at [586, 573] on button "Finalizar" at bounding box center [677, 560] width 385 height 39
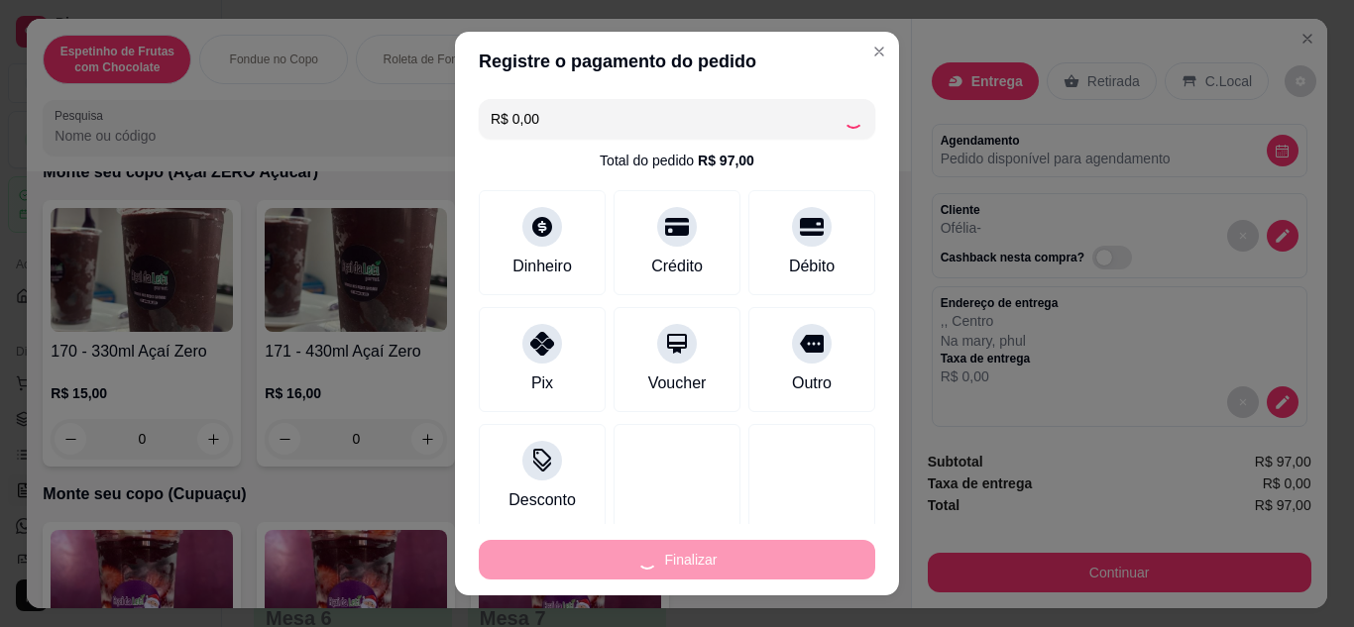
click at [586, 573] on div "Finalizar" at bounding box center [677, 560] width 396 height 40
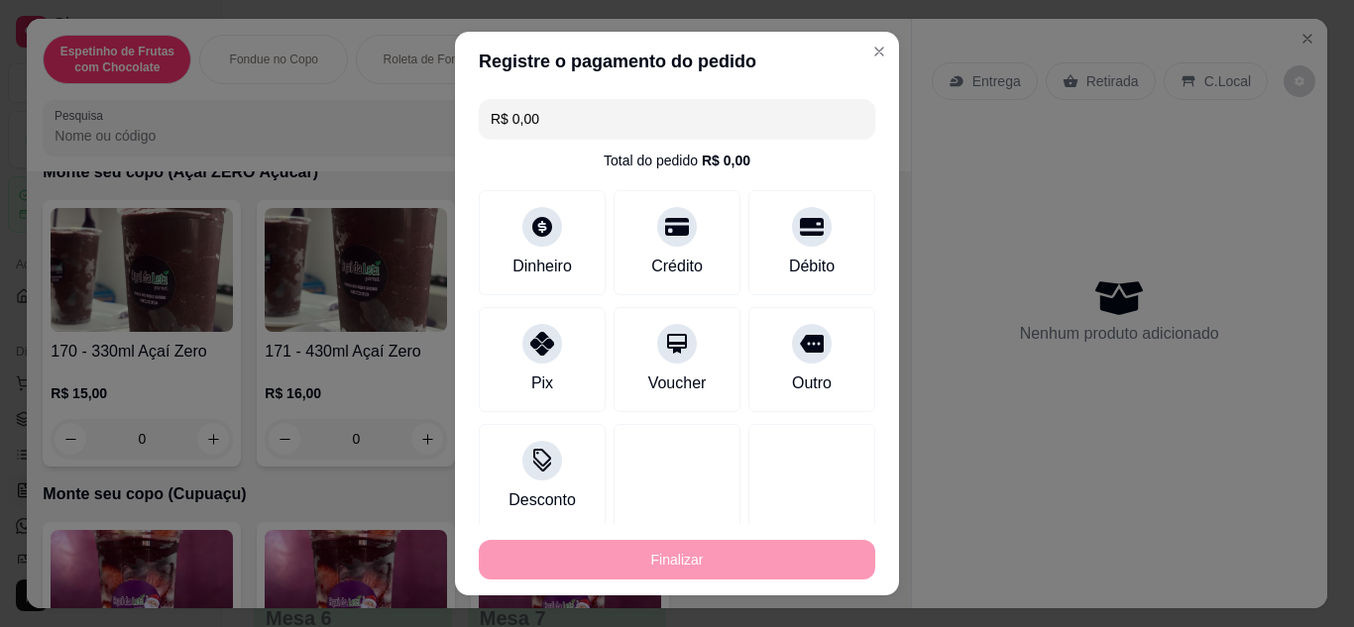
type input "-R$ 97,00"
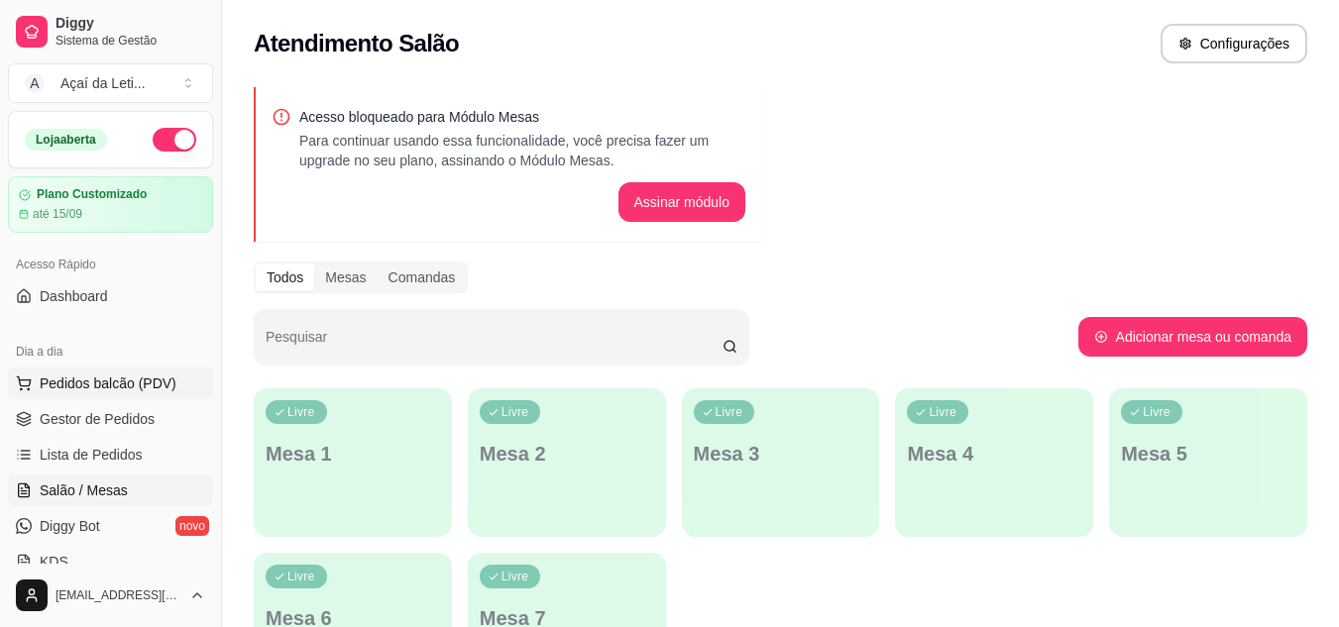
click at [56, 385] on span "Pedidos balcão (PDV)" at bounding box center [108, 384] width 137 height 20
click at [56, 385] on body "Diggy Sistema de Gestão A Açaí da Leti ... Loja aberta Plano Customizado até 15…" at bounding box center [669, 313] width 1339 height 627
